Goal: Navigation & Orientation: Go to known website

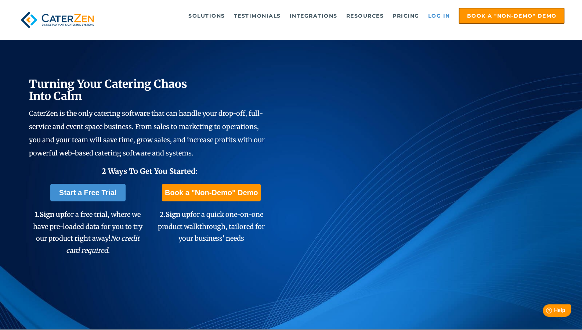
drag, startPoint x: 436, startPoint y: 6, endPoint x: 435, endPoint y: 14, distance: 7.4
click at [436, 8] on div "Solutions Catering CRM Catering Sales Catering Management Catering Marketing Ca…" at bounding box center [291, 19] width 582 height 39
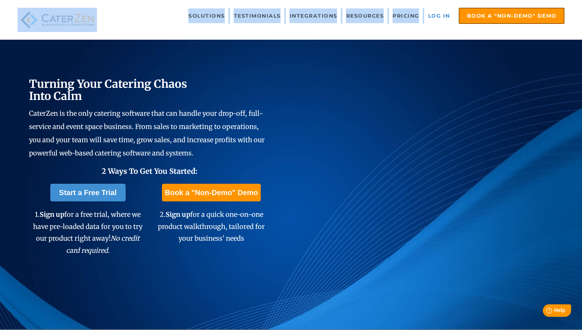
click at [436, 15] on link "Log in" at bounding box center [438, 15] width 29 height 15
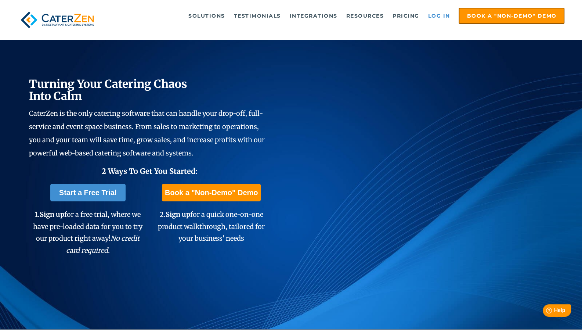
click at [444, 18] on link "Log in" at bounding box center [438, 15] width 29 height 15
